Goal: Task Accomplishment & Management: Manage account settings

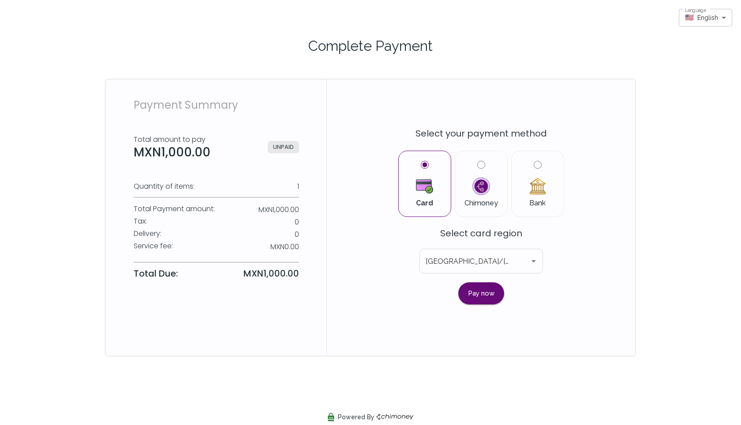
click at [527, 162] on label "Bank" at bounding box center [538, 184] width 38 height 46
click at [534, 162] on input "Bank" at bounding box center [538, 165] width 8 height 8
radio input "true"
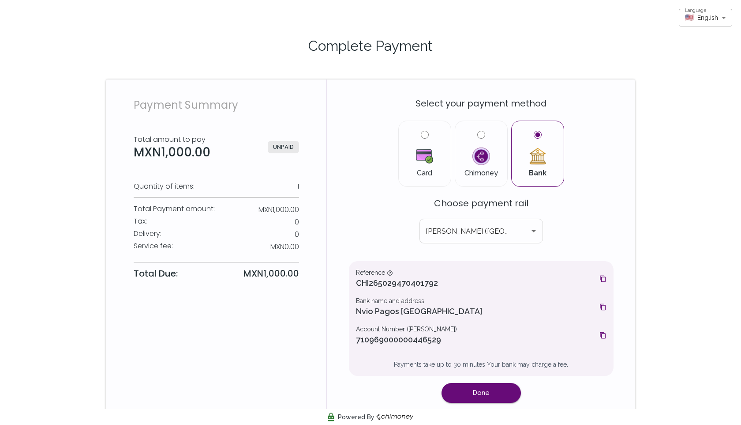
click at [592, 214] on div "Select your payment method Card Chimoney Bank Choose payment rail CLABE (Mexico…" at bounding box center [481, 254] width 265 height 328
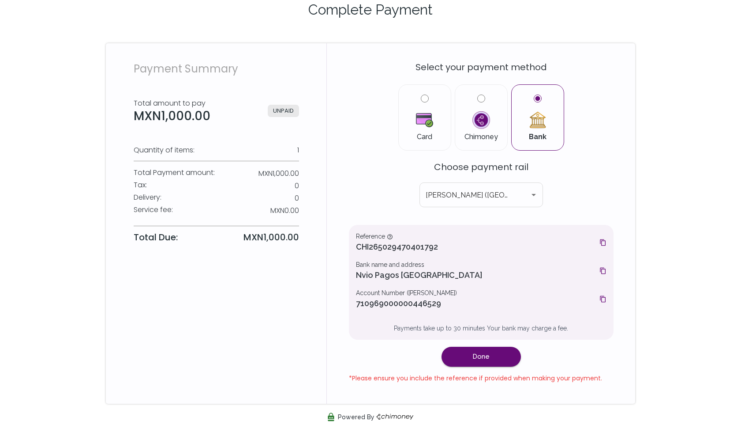
click at [289, 306] on div "Payment Summary Total amount to pay MXN1,000.00 UNPAID Quantity of items: 1 Tot…" at bounding box center [216, 223] width 221 height 360
click at [599, 301] on div "Account Number (CLABE) 710969000000446529" at bounding box center [481, 298] width 251 height 21
click at [602, 300] on icon at bounding box center [603, 299] width 6 height 7
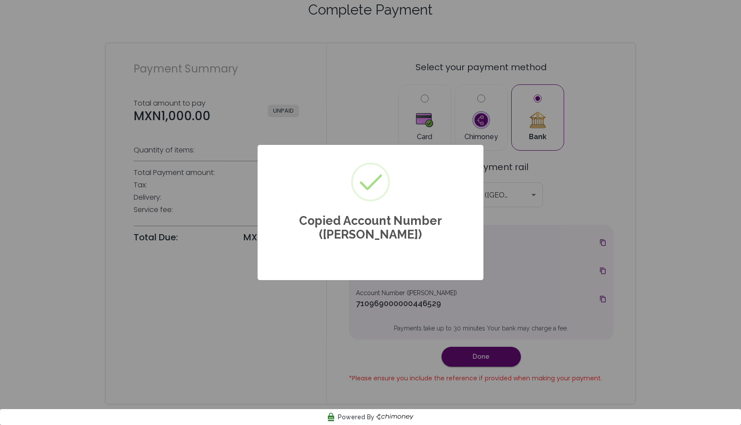
click at [523, 286] on div "× Copied Account Number (CLABE) OK No Cancel" at bounding box center [370, 212] width 741 height 425
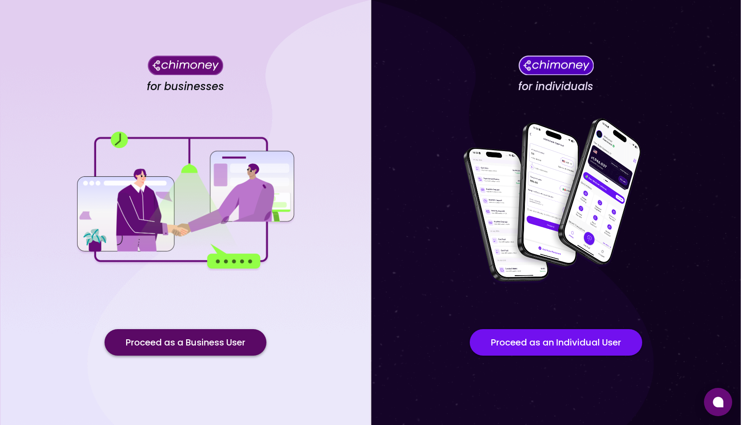
click at [150, 346] on button "Proceed as a Business User" at bounding box center [186, 342] width 162 height 26
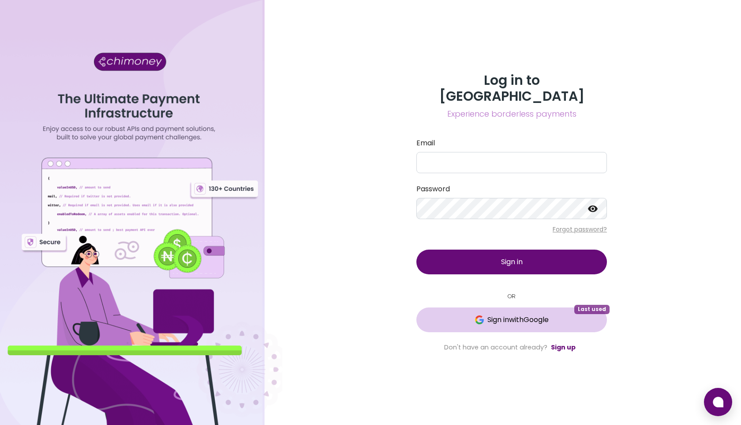
click at [478, 316] on img at bounding box center [479, 319] width 9 height 9
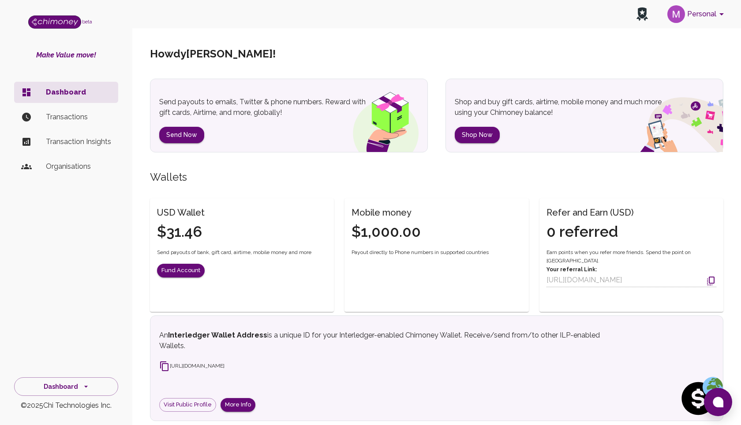
click at [694, 10] on button "Personal" at bounding box center [697, 14] width 67 height 23
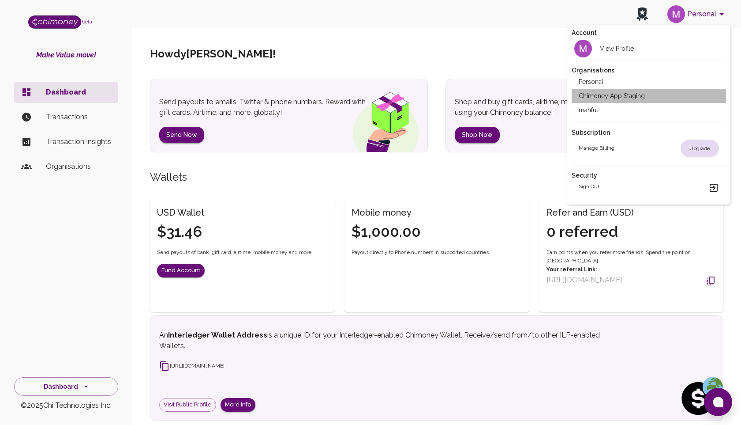
click at [625, 95] on li "Chimoney App Staging" at bounding box center [649, 96] width 154 height 14
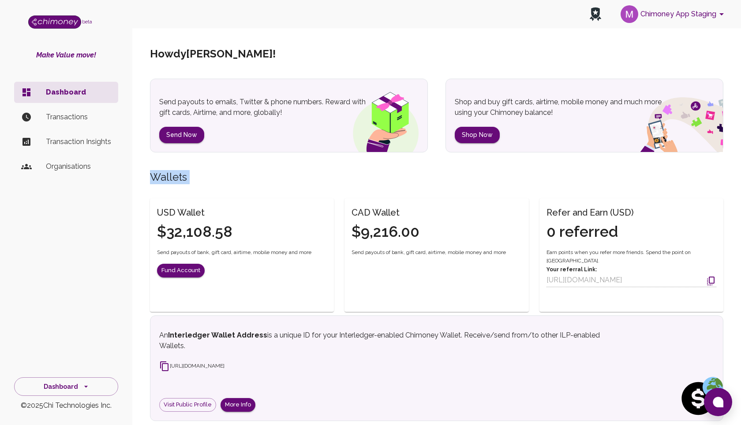
drag, startPoint x: 151, startPoint y: 176, endPoint x: 194, endPoint y: 177, distance: 42.4
click at [194, 178] on div "[PERSON_NAME] ! Send payouts to emails, Twitter & phone numbers. Reward with gi…" at bounding box center [436, 274] width 595 height 491
copy h5 "Wallets"
drag, startPoint x: 159, startPoint y: 209, endPoint x: 224, endPoint y: 207, distance: 65.3
click at [225, 209] on h6 "USD Wallet" at bounding box center [194, 212] width 75 height 14
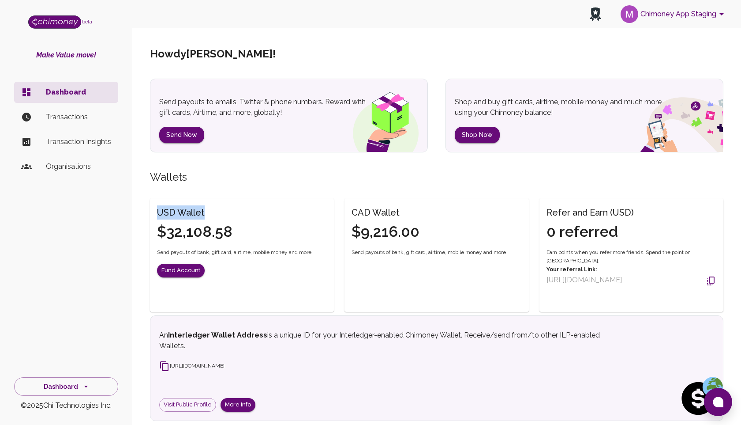
drag, startPoint x: 207, startPoint y: 212, endPoint x: 155, endPoint y: 213, distance: 52.1
click at [155, 213] on div "USD Wallet $32,108.58" at bounding box center [190, 218] width 86 height 46
copy h6 "USD Wallet"
